Goal: Information Seeking & Learning: Learn about a topic

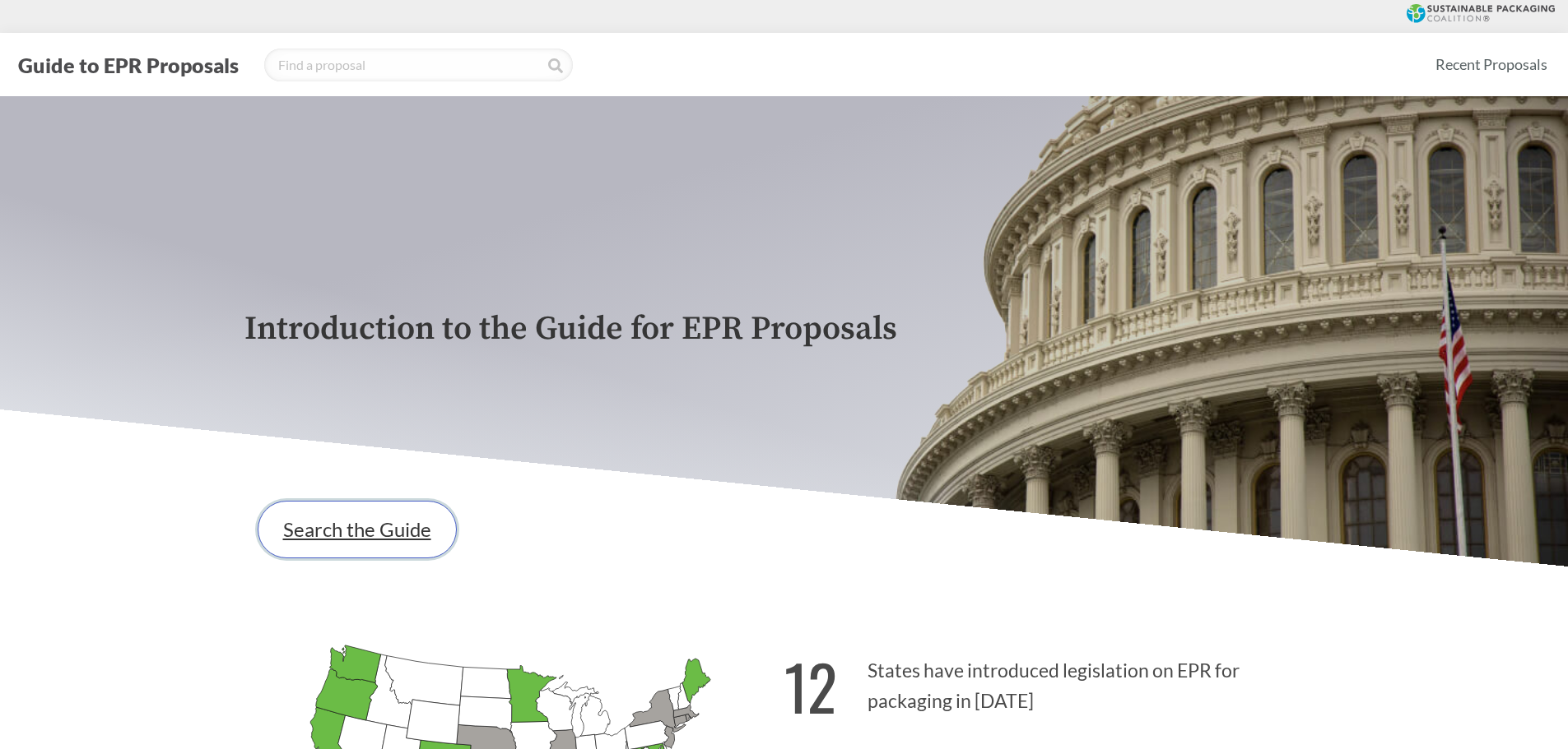
click at [387, 520] on link "Search the Guide" at bounding box center [357, 529] width 199 height 57
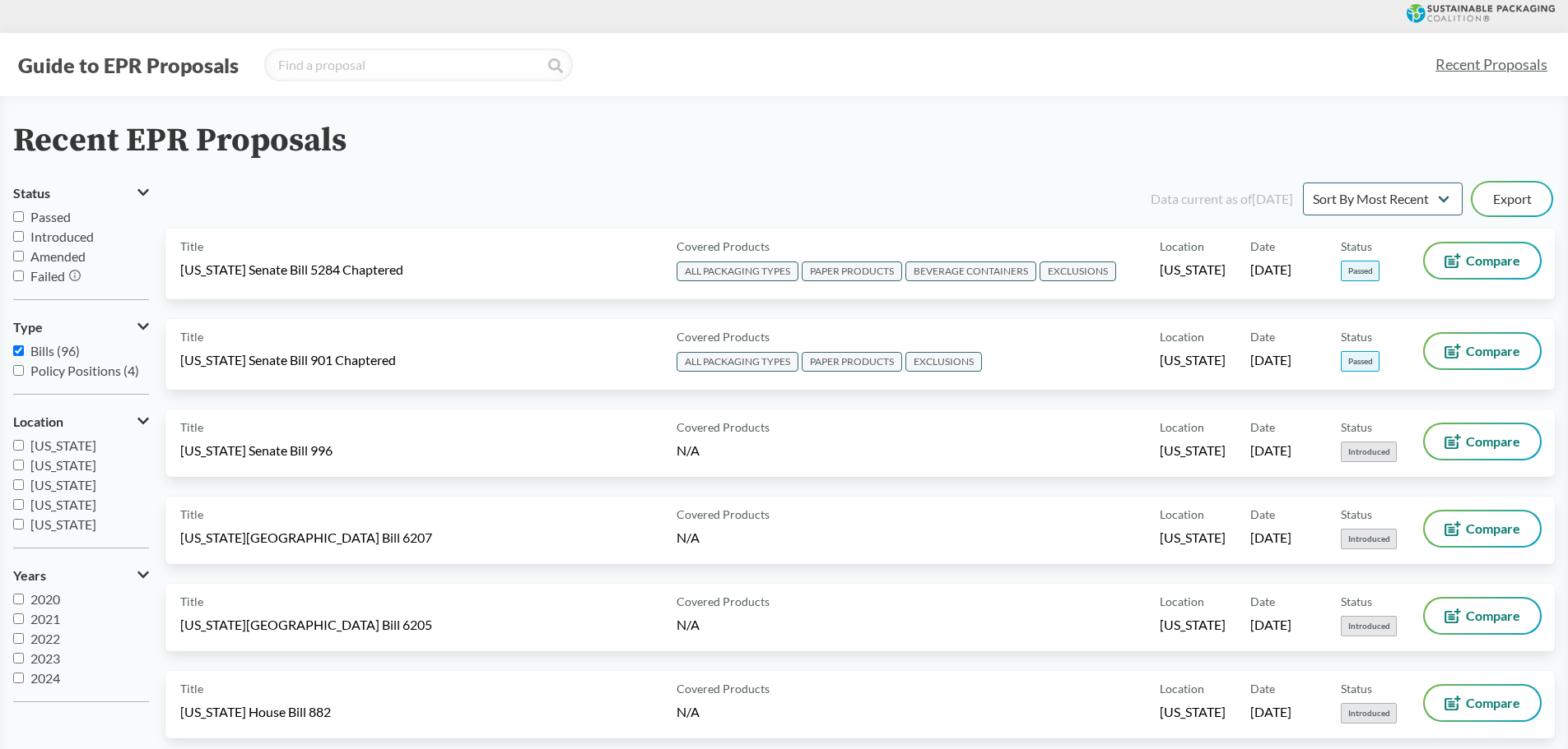
click at [17, 217] on input "Passed" at bounding box center [18, 217] width 11 height 11
checkbox input "true"
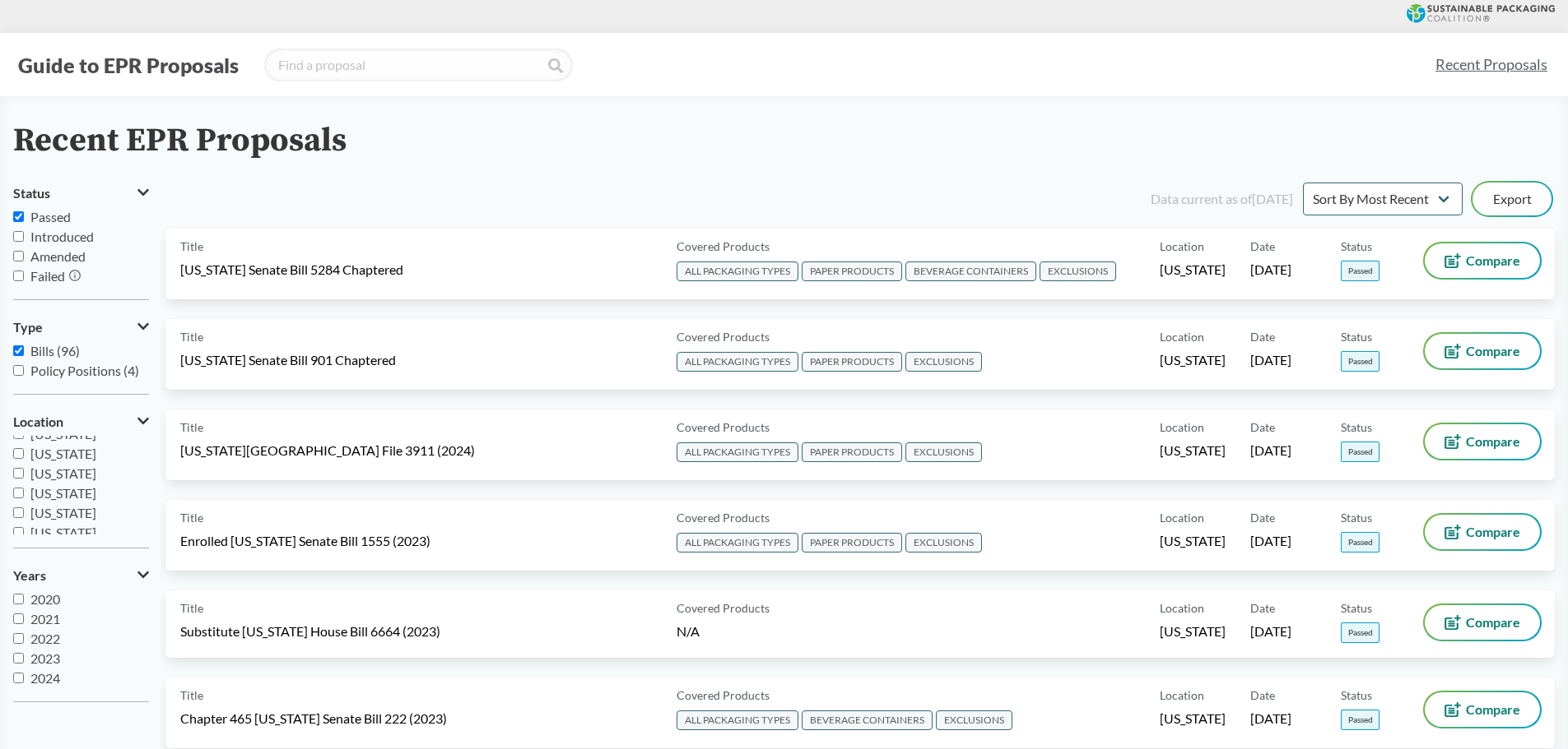
scroll to position [247, 0]
click at [22, 497] on input "[US_STATE]" at bounding box center [18, 495] width 11 height 11
checkbox input "true"
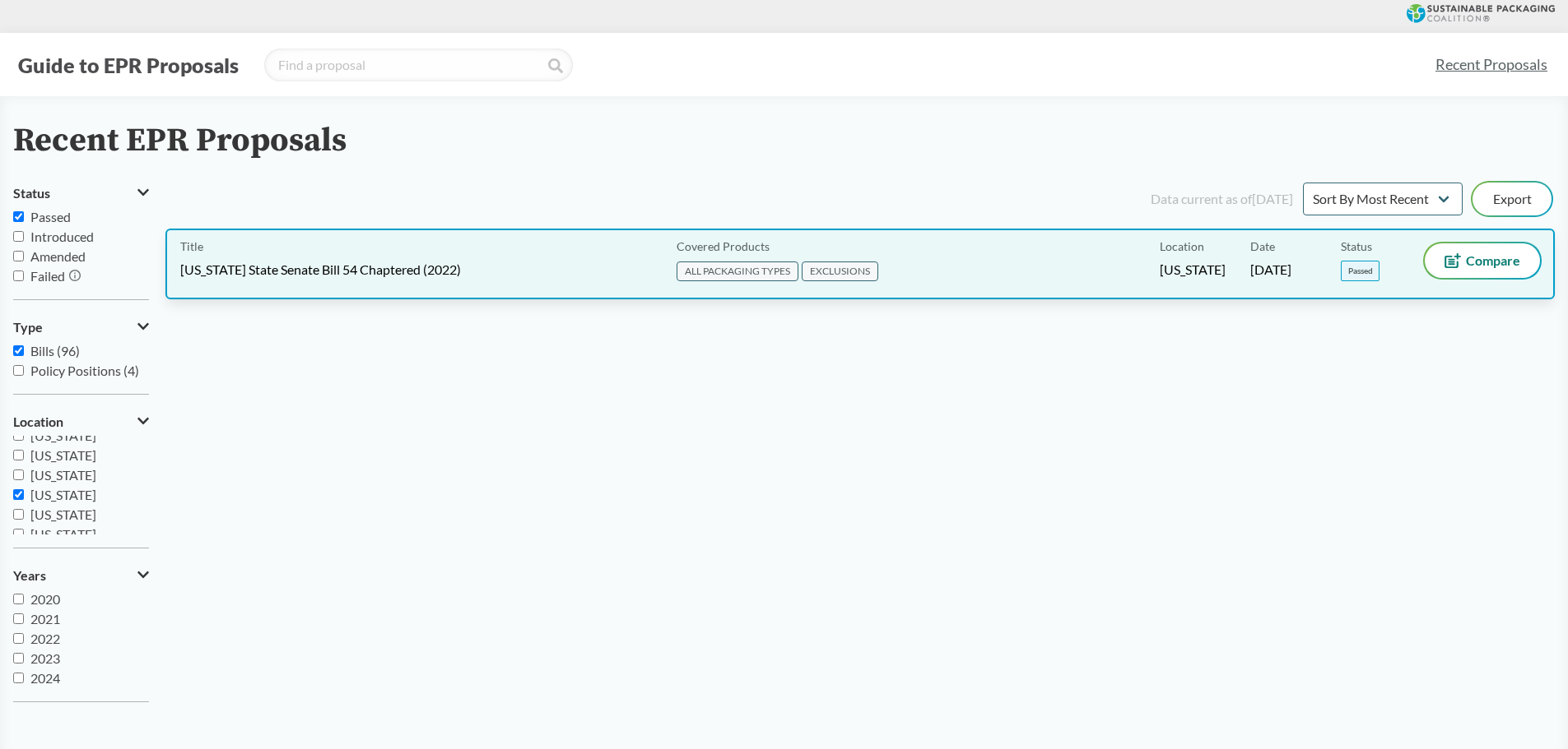
click at [1129, 286] on div "Title [US_STATE] State Senate Bill 54 Chaptered (2022) Covered Products ALL PAC…" at bounding box center [859, 264] width 1389 height 71
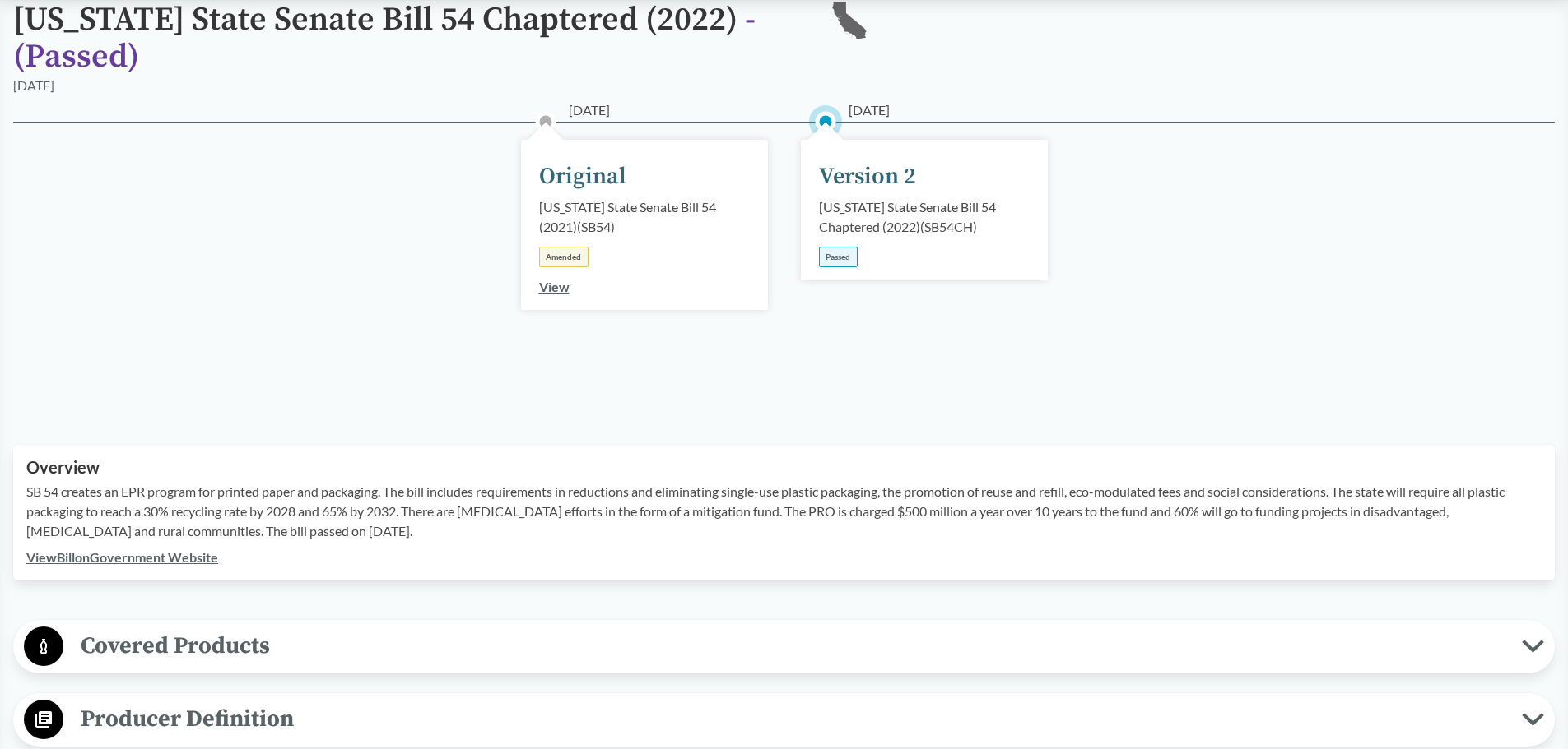
scroll to position [164, 0]
